Goal: Information Seeking & Learning: Learn about a topic

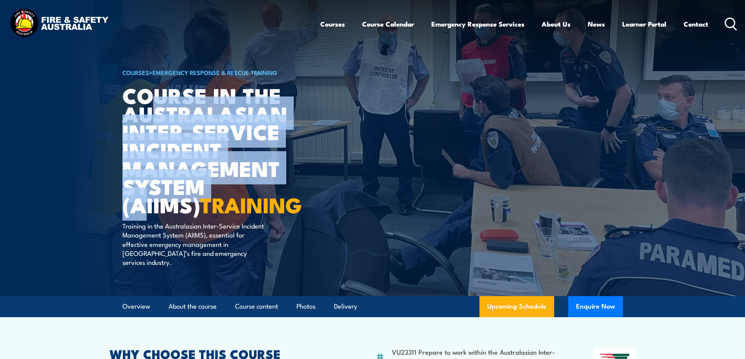
drag, startPoint x: 156, startPoint y: 126, endPoint x: 229, endPoint y: 196, distance: 101.0
click at [229, 196] on h1 "Course in the Australasian Inter-service Incident Management System (AIIMS) TRA…" at bounding box center [218, 150] width 193 height 128
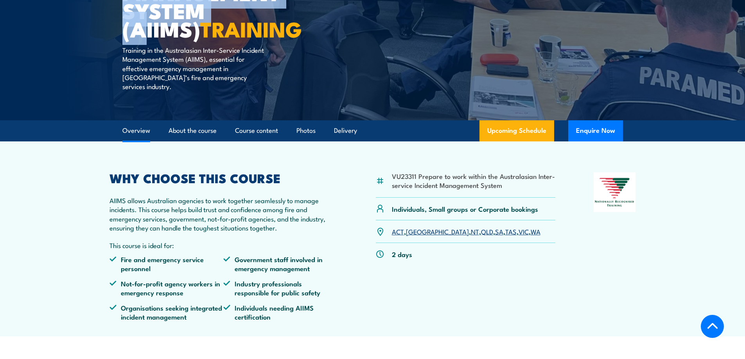
scroll to position [235, 0]
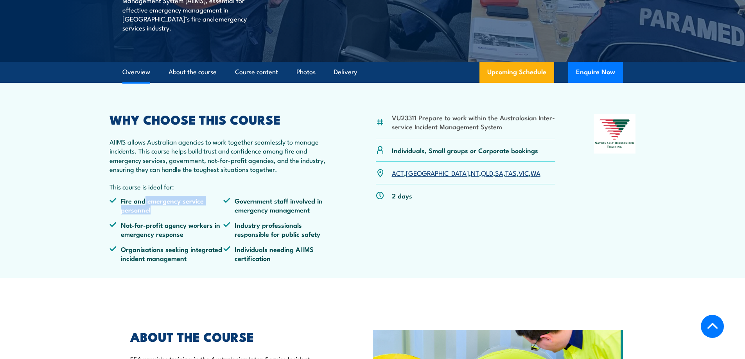
drag, startPoint x: 145, startPoint y: 192, endPoint x: 184, endPoint y: 205, distance: 40.9
click at [183, 205] on li "Fire and emergency service personnel" at bounding box center [166, 205] width 114 height 18
click at [185, 221] on li "Not-for-profit agency workers in emergency response" at bounding box center [166, 230] width 114 height 18
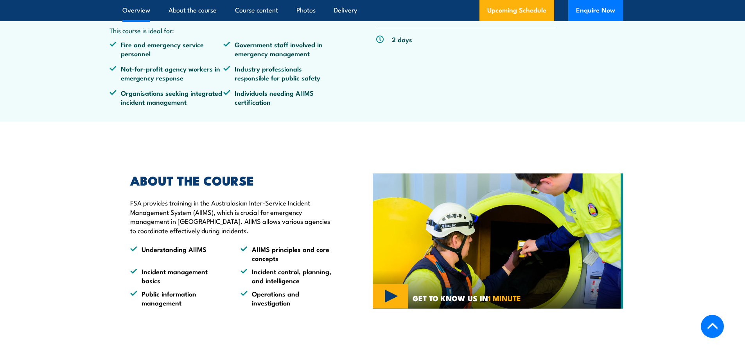
scroll to position [430, 0]
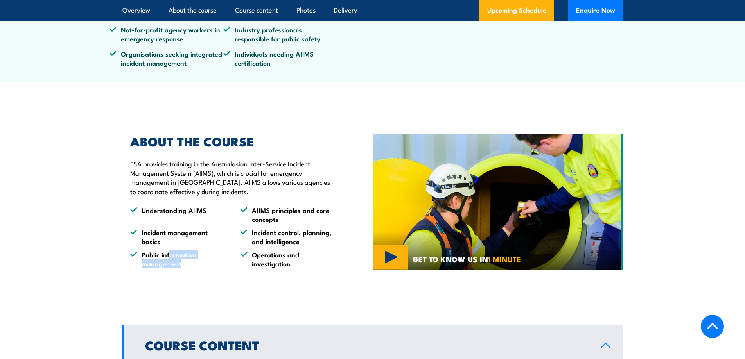
drag, startPoint x: 169, startPoint y: 243, endPoint x: 236, endPoint y: 262, distance: 69.6
click at [201, 266] on div "ABOUT THE COURSE FSA provides training in the Australasian Inter-Service Incide…" at bounding box center [247, 202] width 250 height 172
drag, startPoint x: 260, startPoint y: 224, endPoint x: 291, endPoint y: 259, distance: 46.5
click at [291, 259] on ul "Understanding AIIMS AIIMS principles and core concepts Incident management basi…" at bounding box center [233, 237] width 206 height 63
click at [293, 262] on div "ABOUT THE COURSE FSA provides training in the Australasian Inter-Service Incide…" at bounding box center [247, 202] width 250 height 172
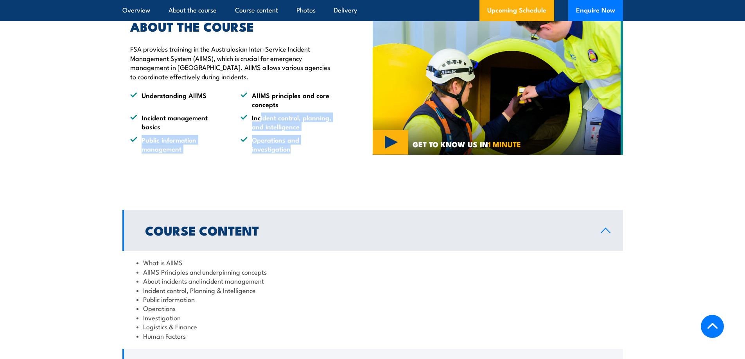
scroll to position [626, 0]
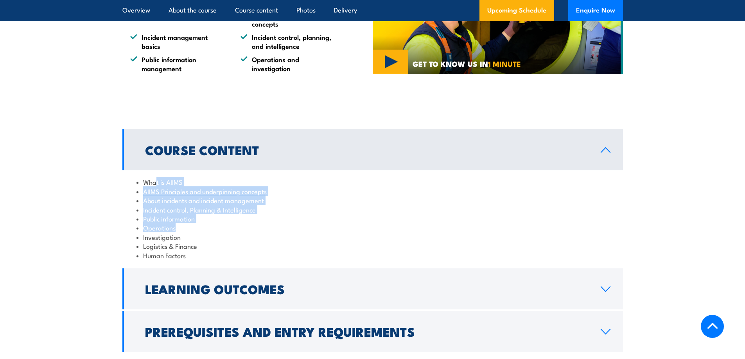
drag, startPoint x: 159, startPoint y: 180, endPoint x: 192, endPoint y: 215, distance: 47.9
click at [192, 215] on ul "What is AIIMS AIIMS Principles and underpinning concepts About incidents and in…" at bounding box center [372, 219] width 472 height 83
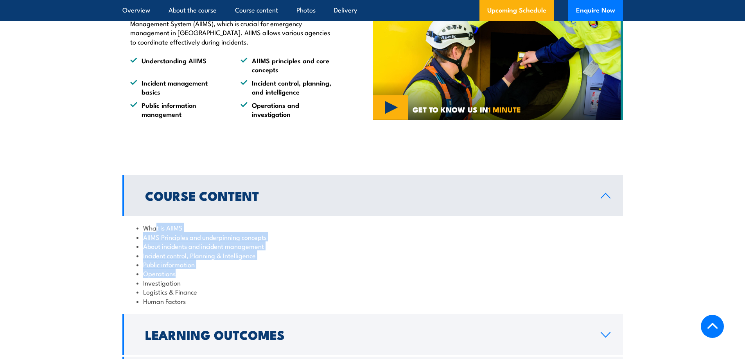
scroll to position [665, 0]
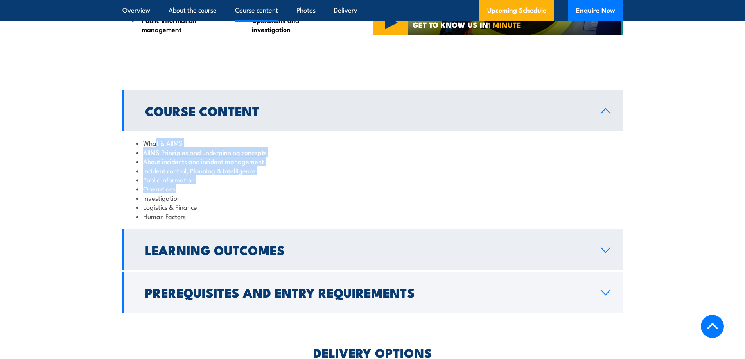
click at [217, 244] on h2 "Learning Outcomes" at bounding box center [366, 249] width 443 height 11
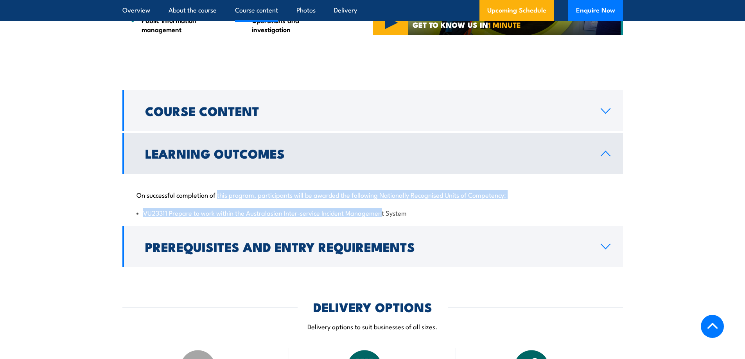
drag, startPoint x: 246, startPoint y: 196, endPoint x: 345, endPoint y: 169, distance: 103.1
click at [381, 210] on div "On successful completion of this program, participants will be awarded the foll…" at bounding box center [372, 199] width 501 height 50
click at [309, 148] on h2 "Learning Outcomes" at bounding box center [366, 153] width 443 height 11
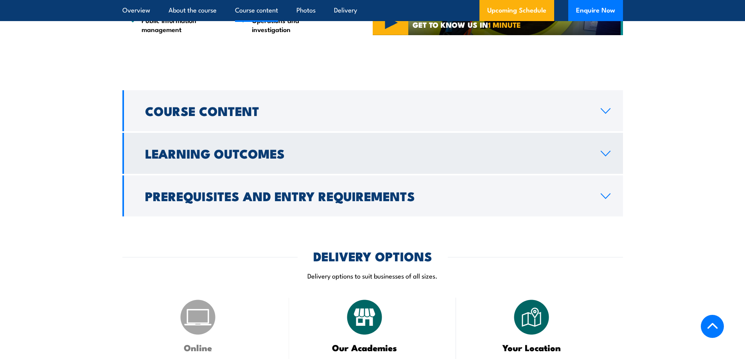
click at [283, 148] on h2 "Learning Outcomes" at bounding box center [366, 153] width 443 height 11
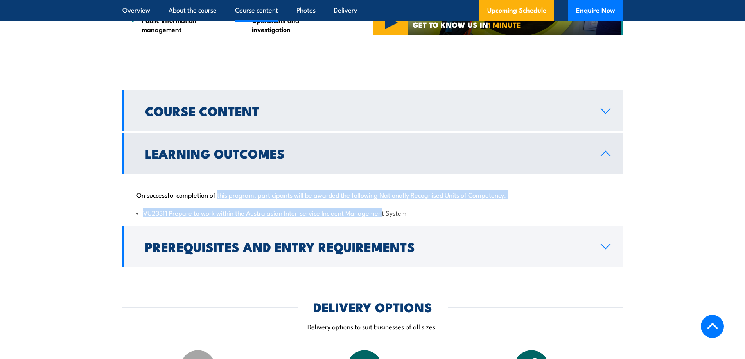
click at [233, 107] on h2 "Course Content" at bounding box center [366, 110] width 443 height 11
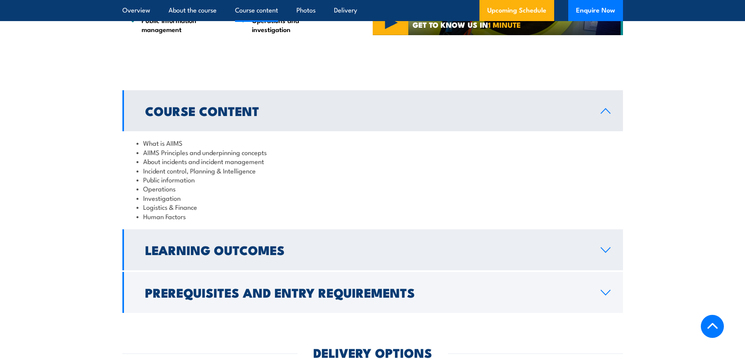
click at [218, 244] on h2 "Learning Outcomes" at bounding box center [366, 249] width 443 height 11
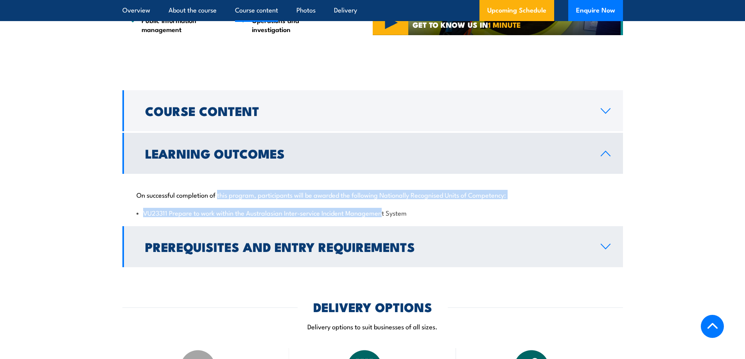
click at [219, 241] on h2 "Prerequisites and Entry Requirements" at bounding box center [366, 246] width 443 height 11
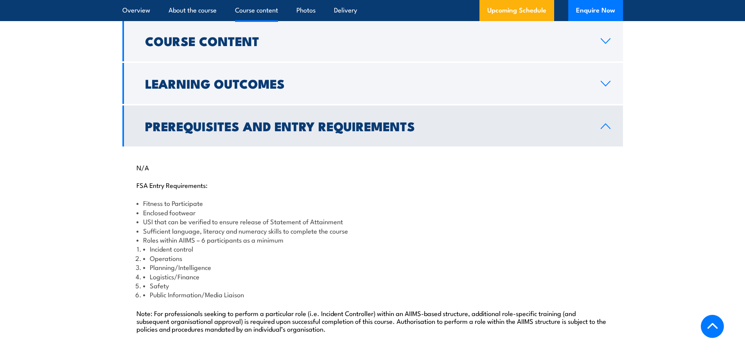
scroll to position [743, 0]
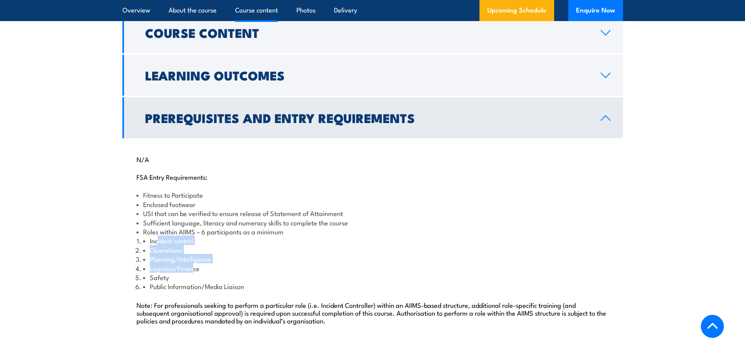
drag, startPoint x: 158, startPoint y: 228, endPoint x: 192, endPoint y: 262, distance: 47.8
click at [192, 262] on ol "Incident control Operations Planning/Intelligence Logistics/Finance Safety Publ…" at bounding box center [376, 263] width 466 height 55
click at [217, 112] on h2 "Prerequisites and Entry Requirements" at bounding box center [366, 117] width 443 height 11
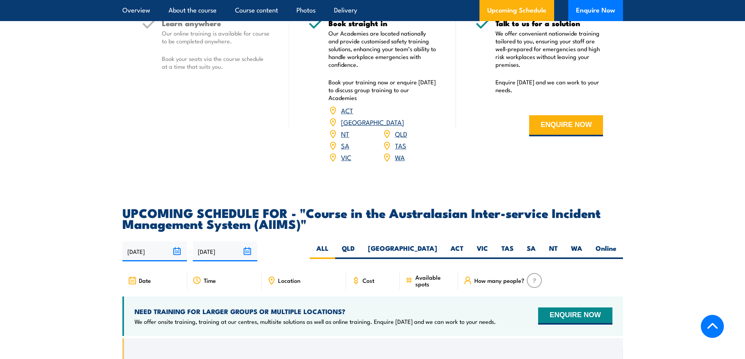
scroll to position [939, 0]
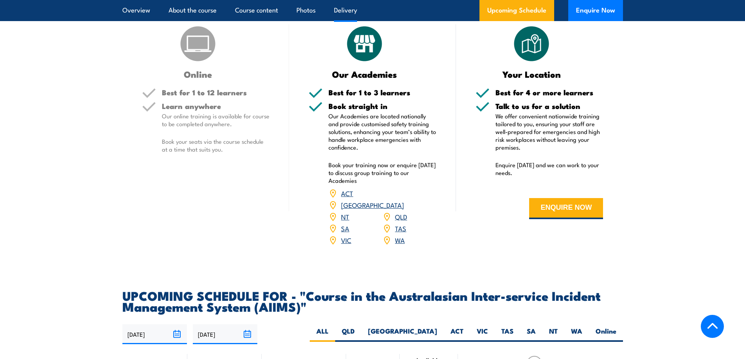
click at [150, 10] on ul "Overview About the course Course content Photos Delivery" at bounding box center [239, 10] width 235 height 21
click at [144, 10] on link "Overview" at bounding box center [136, 10] width 28 height 21
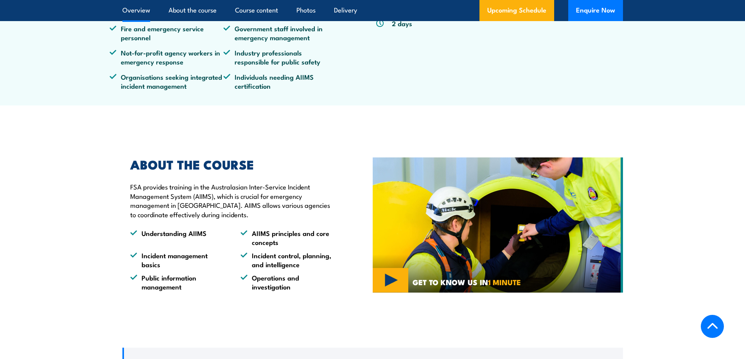
scroll to position [416, 0]
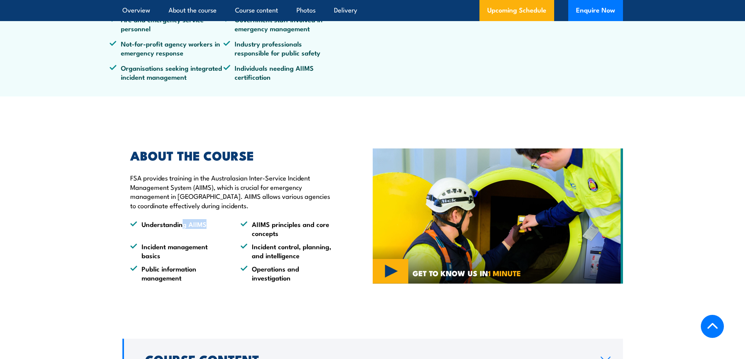
drag, startPoint x: 201, startPoint y: 219, endPoint x: 213, endPoint y: 219, distance: 12.1
click at [213, 220] on li "Understanding AIIMS" at bounding box center [178, 229] width 96 height 18
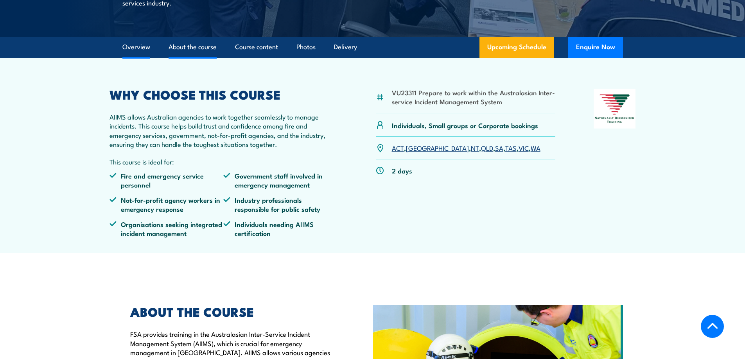
click at [181, 37] on link "About the course" at bounding box center [193, 47] width 48 height 21
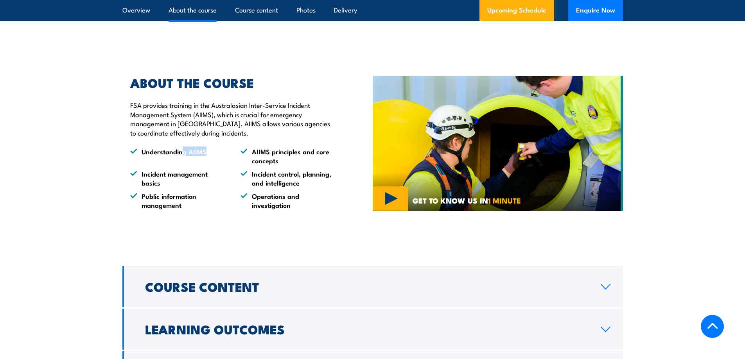
scroll to position [644, 0]
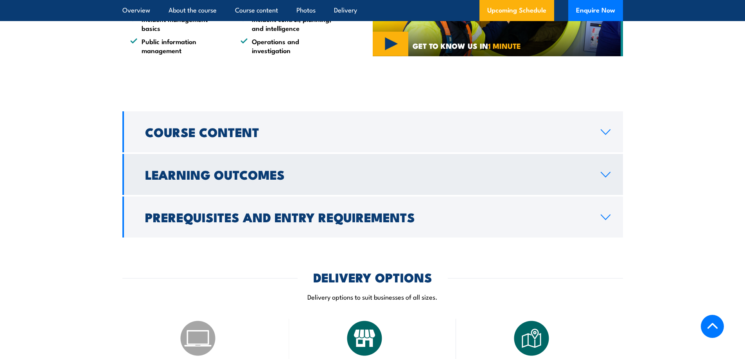
click at [221, 169] on h2 "Learning Outcomes" at bounding box center [366, 174] width 443 height 11
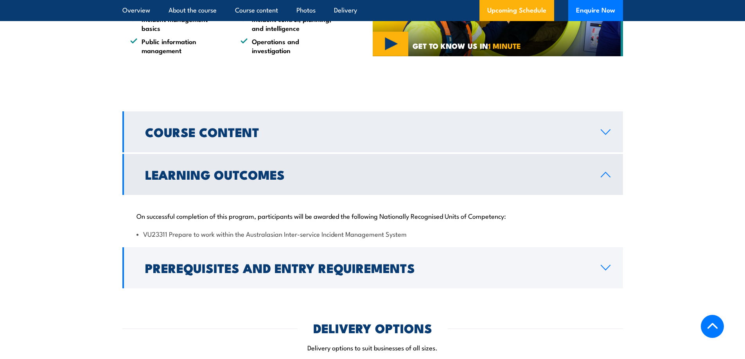
click at [204, 126] on h2 "Course Content" at bounding box center [366, 131] width 443 height 11
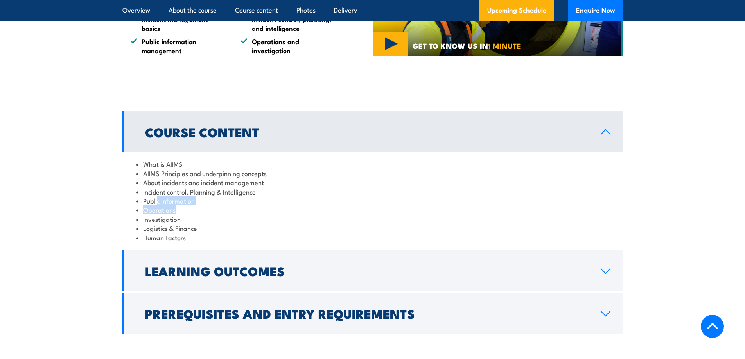
drag, startPoint x: 157, startPoint y: 196, endPoint x: 179, endPoint y: 197, distance: 21.6
click at [179, 197] on ul "What is AIIMS AIIMS Principles and underpinning concepts About incidents and in…" at bounding box center [372, 201] width 472 height 83
click at [170, 215] on li "Investigation" at bounding box center [372, 219] width 472 height 9
drag, startPoint x: 159, startPoint y: 202, endPoint x: 197, endPoint y: 224, distance: 44.1
click at [197, 224] on ul "What is AIIMS AIIMS Principles and underpinning concepts About incidents and in…" at bounding box center [372, 201] width 472 height 83
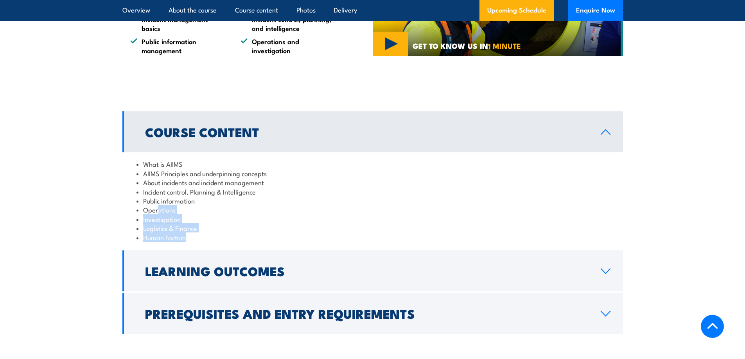
click at [196, 233] on li "Human Factors" at bounding box center [372, 237] width 472 height 9
